Goal: Information Seeking & Learning: Learn about a topic

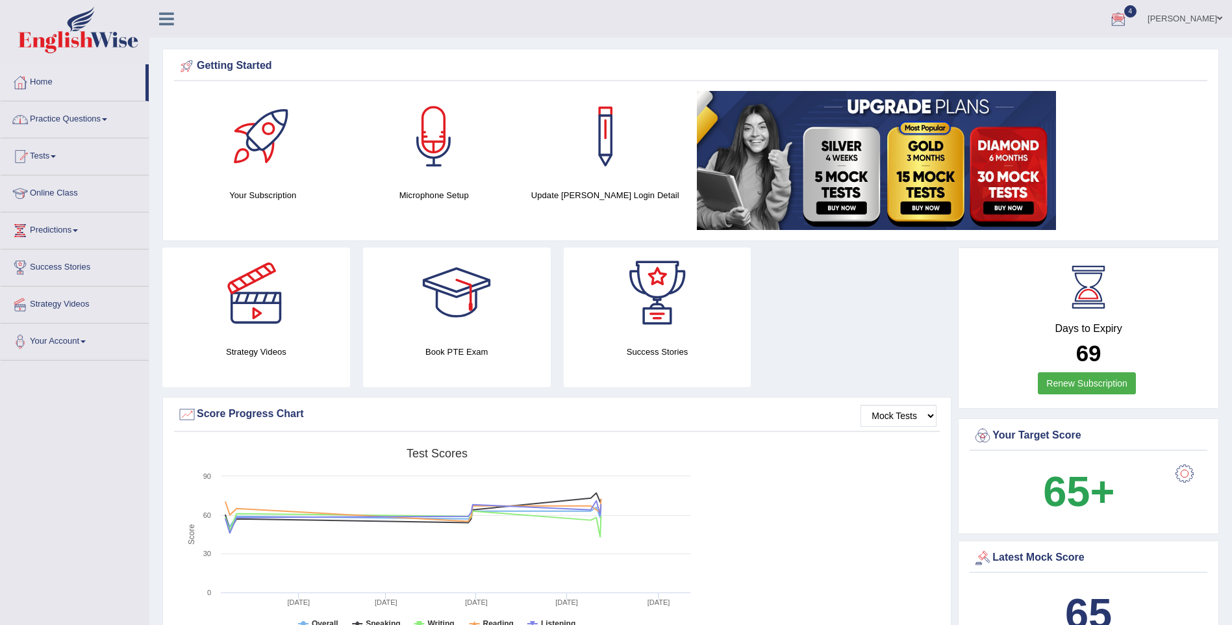
click at [46, 80] on link "Home" at bounding box center [73, 80] width 145 height 32
click at [70, 114] on link "Practice Questions" at bounding box center [75, 117] width 148 height 32
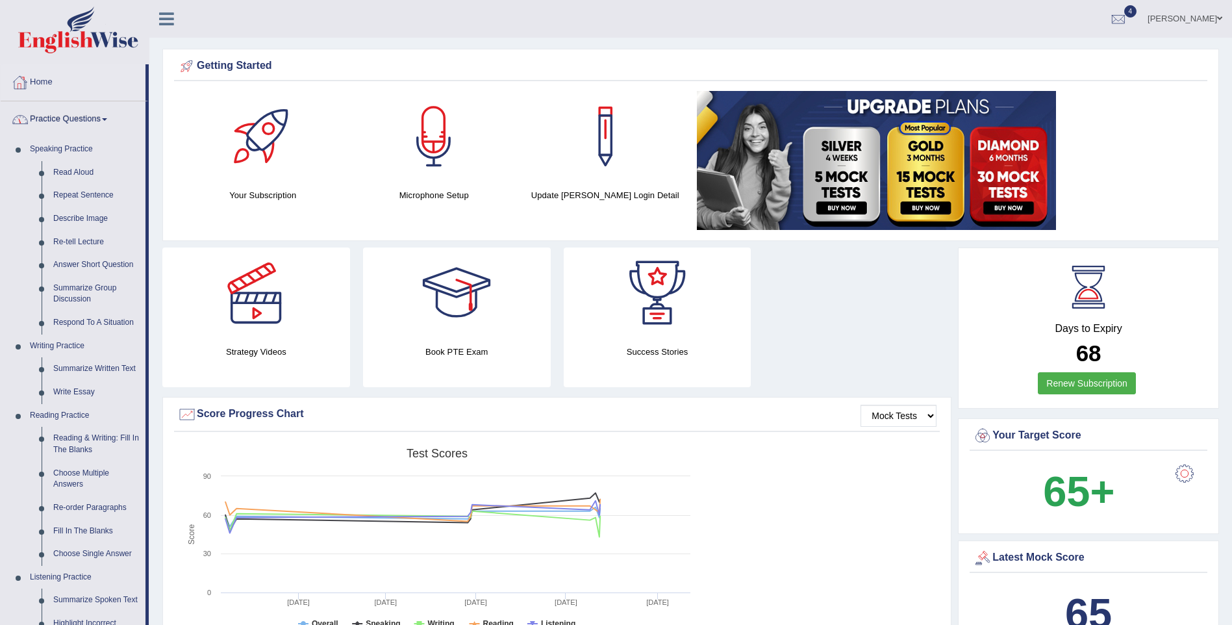
click at [49, 81] on link "Home" at bounding box center [73, 80] width 145 height 32
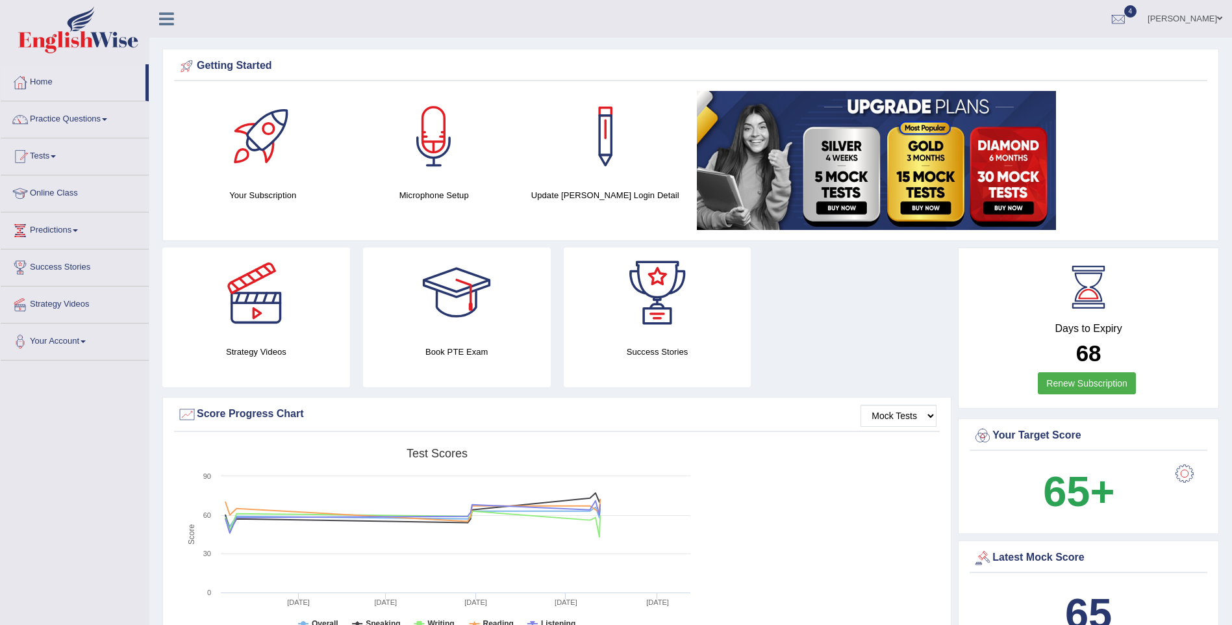
click at [41, 193] on link "Online Class" at bounding box center [75, 191] width 148 height 32
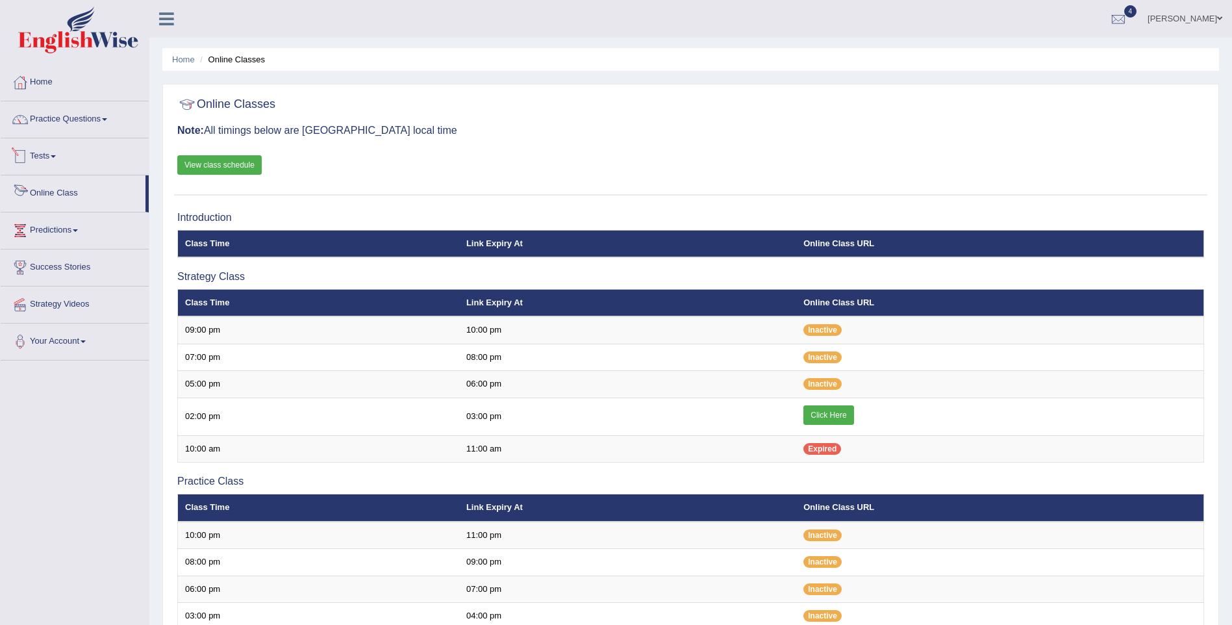
click at [199, 168] on link "View class schedule" at bounding box center [219, 164] width 84 height 19
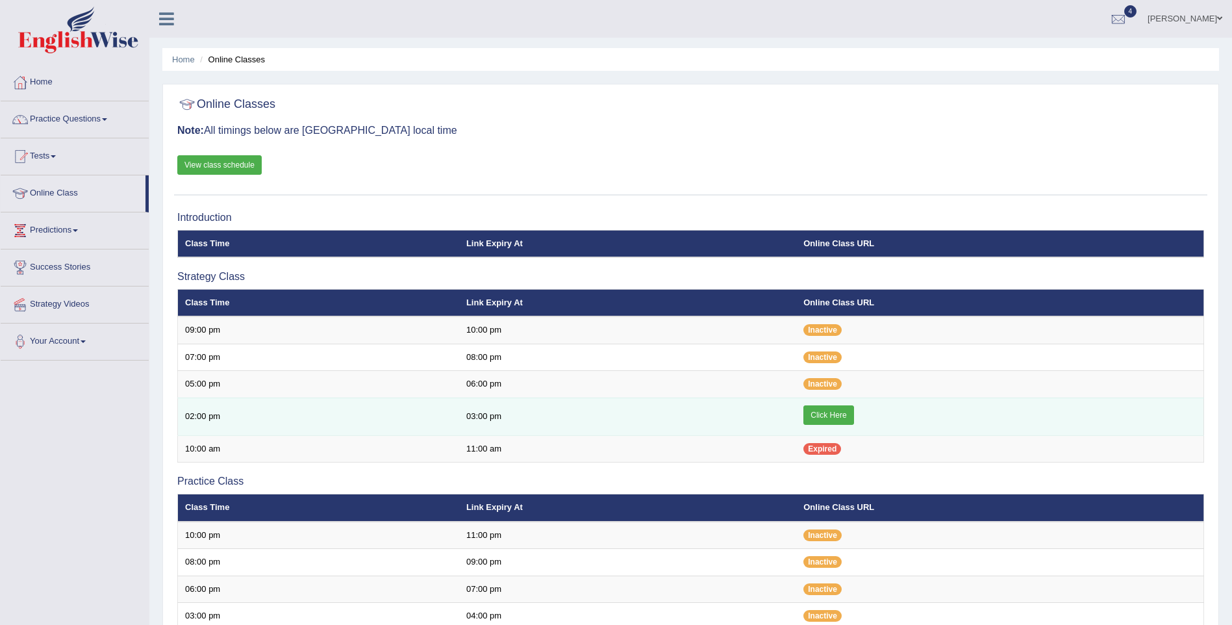
click at [830, 406] on link "Click Here" at bounding box center [829, 414] width 50 height 19
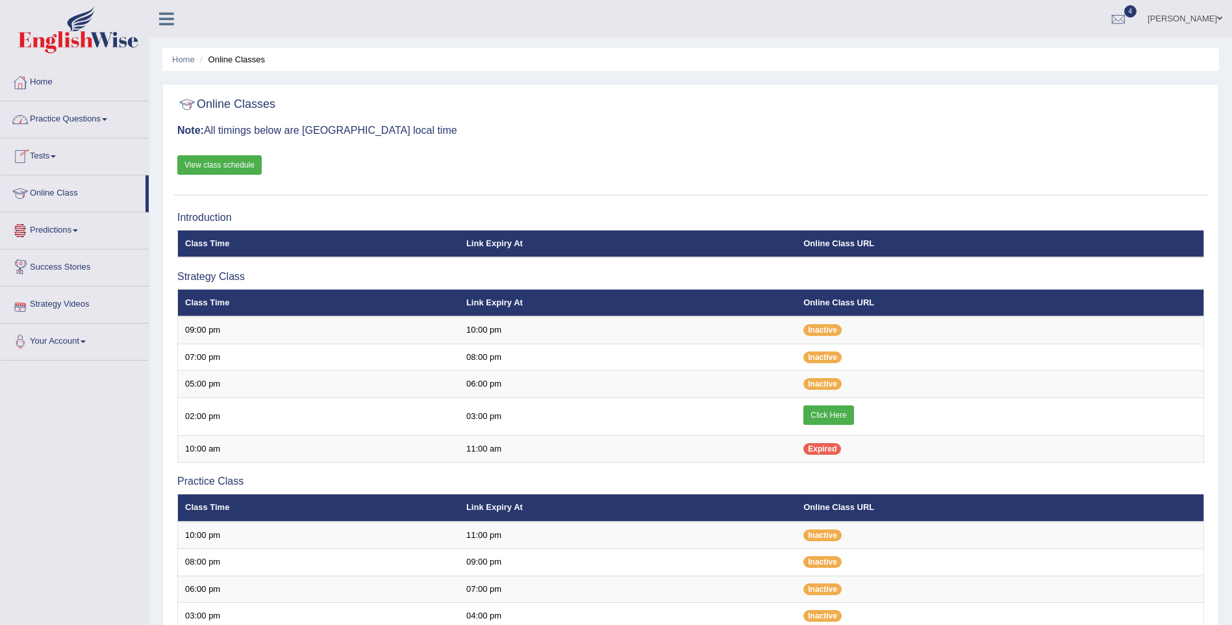
click at [41, 83] on link "Home" at bounding box center [75, 80] width 148 height 32
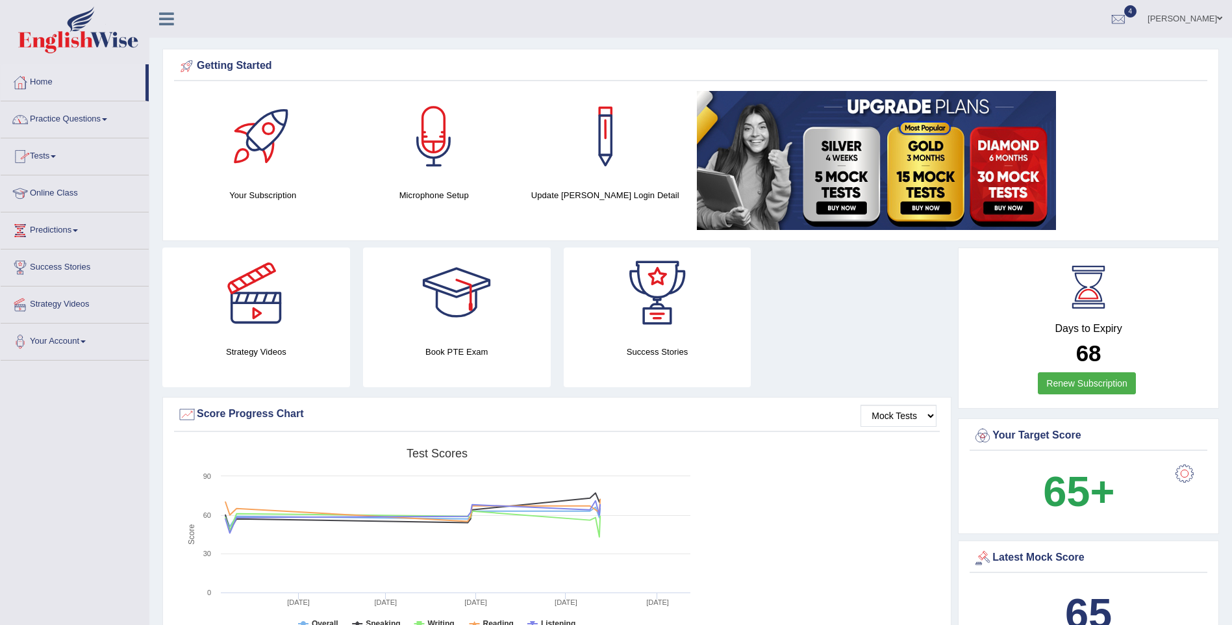
click at [42, 80] on link "Home" at bounding box center [73, 80] width 145 height 32
click at [43, 79] on link "Home" at bounding box center [73, 80] width 145 height 32
